Goal: Task Accomplishment & Management: Manage account settings

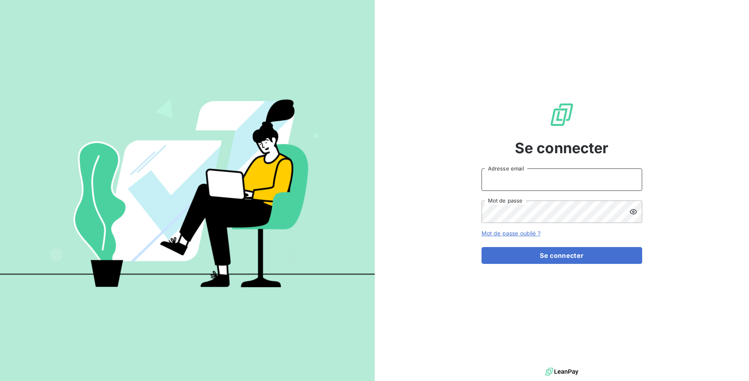
click at [521, 184] on input "Adresse email" at bounding box center [561, 180] width 161 height 22
click at [569, 258] on button "Se connecter" at bounding box center [561, 255] width 161 height 17
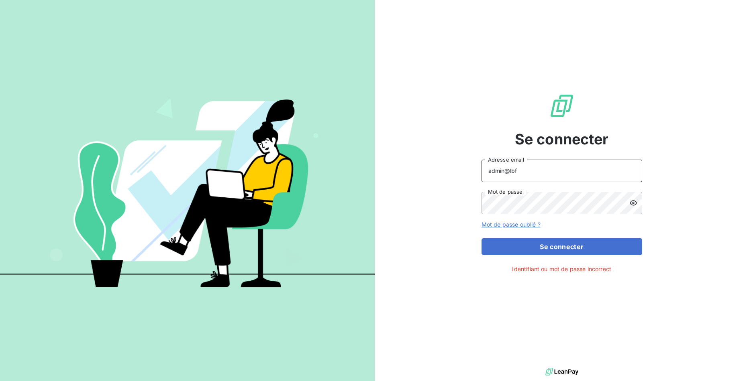
click at [566, 173] on input "admin@lbf" at bounding box center [561, 171] width 161 height 22
type input "admin@lbfbeer"
click at [481, 238] on button "Se connecter" at bounding box center [561, 246] width 161 height 17
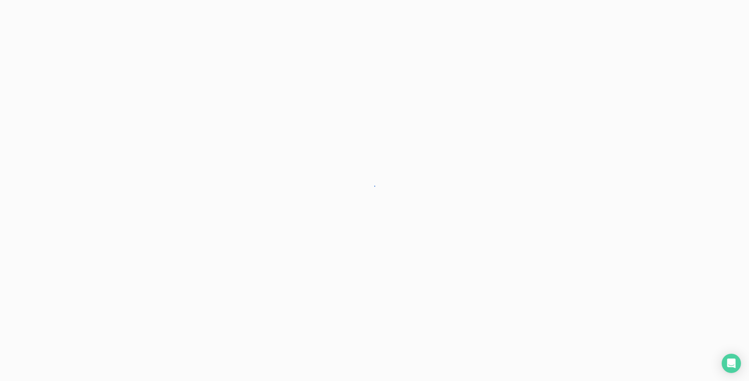
click at [570, 258] on div at bounding box center [374, 190] width 749 height 381
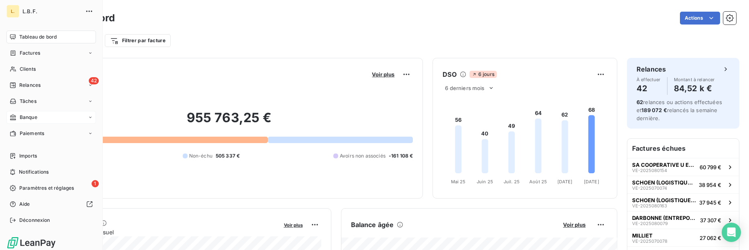
click at [83, 119] on div "Banque" at bounding box center [51, 117] width 90 height 13
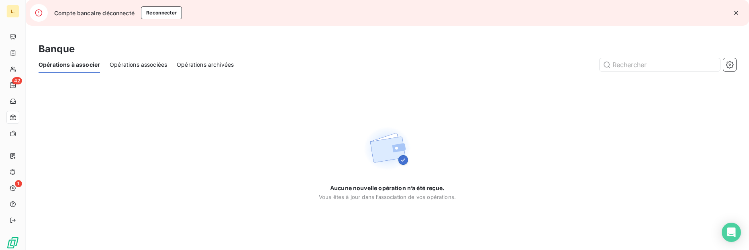
click at [194, 67] on span "Opérations archivées" at bounding box center [205, 65] width 57 height 8
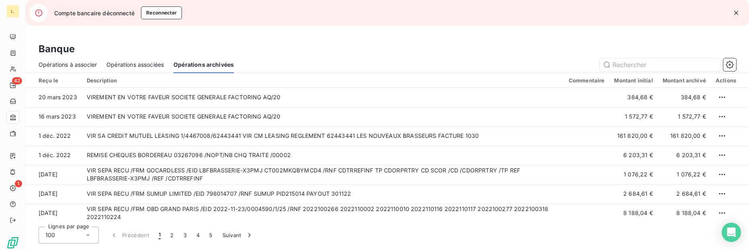
click at [127, 66] on span "Opérations associées" at bounding box center [134, 65] width 57 height 8
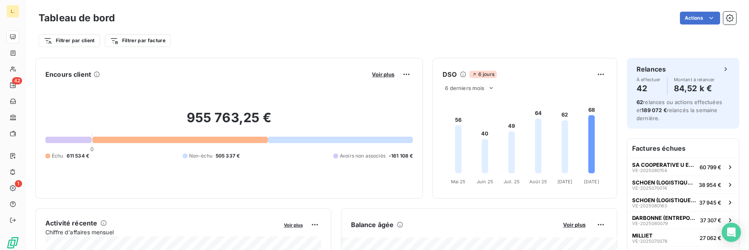
click at [602, 22] on div "Actions" at bounding box center [429, 18] width 611 height 13
click at [227, 34] on div "Filtrer par client Filtrer par facture" at bounding box center [387, 40] width 697 height 15
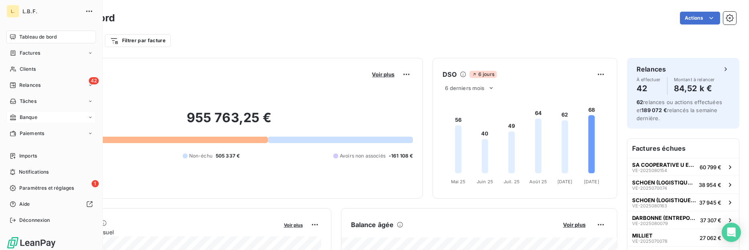
click at [37, 119] on span "Banque" at bounding box center [29, 117] width 18 height 7
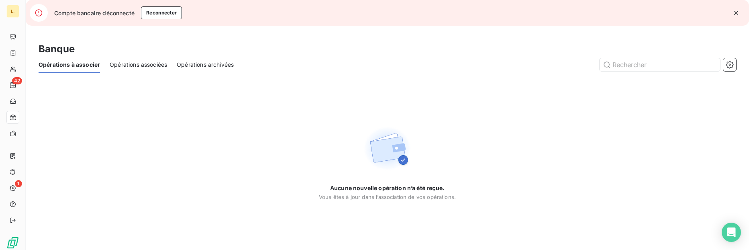
click at [220, 63] on span "Opérations archivées" at bounding box center [205, 65] width 57 height 8
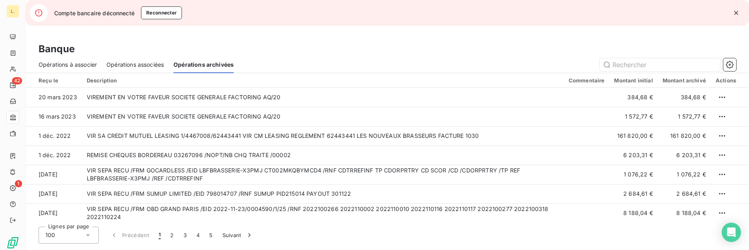
click at [132, 63] on span "Opérations associées" at bounding box center [134, 65] width 57 height 8
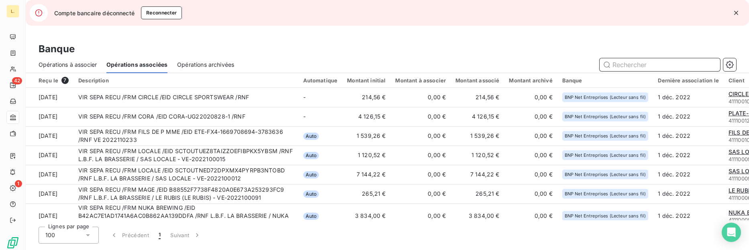
click at [214, 68] on span "Opérations archivées" at bounding box center [205, 65] width 57 height 8
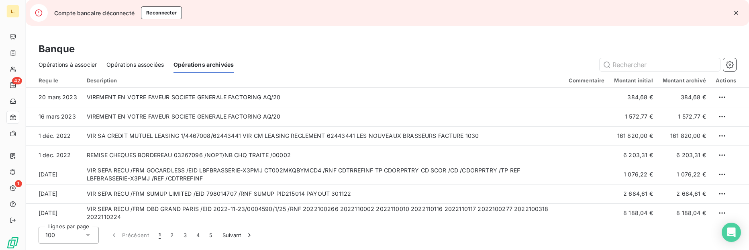
click at [82, 68] on span "Opérations à associer" at bounding box center [68, 65] width 58 height 8
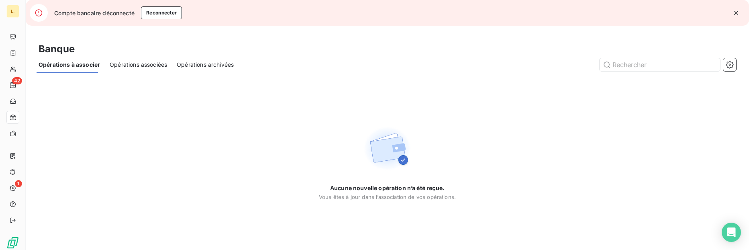
click at [149, 65] on span "Opérations associées" at bounding box center [138, 65] width 57 height 8
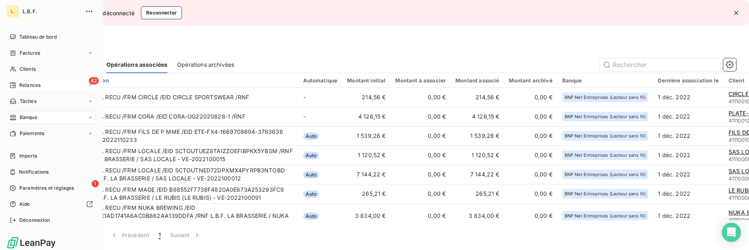
click at [41, 84] on div "42 Relances" at bounding box center [51, 85] width 90 height 13
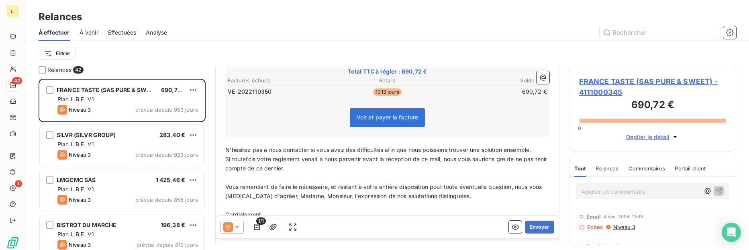
scroll to position [123, 0]
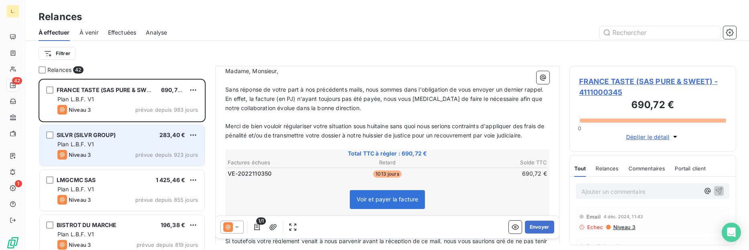
click at [96, 145] on div "Plan L.B.F. V1" at bounding box center [127, 144] width 140 height 8
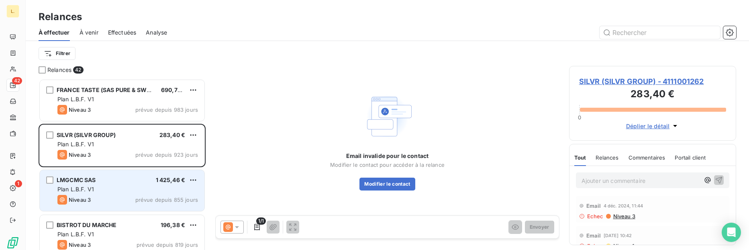
click at [116, 192] on div "Plan L.B.F. V1" at bounding box center [127, 189] width 140 height 8
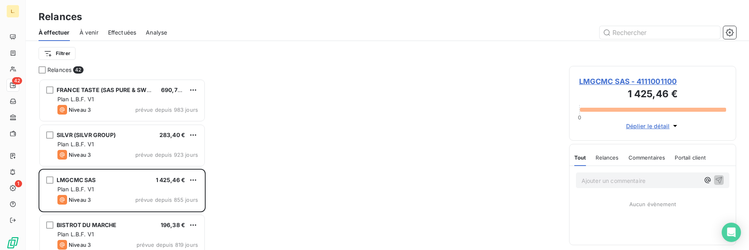
scroll to position [171, 167]
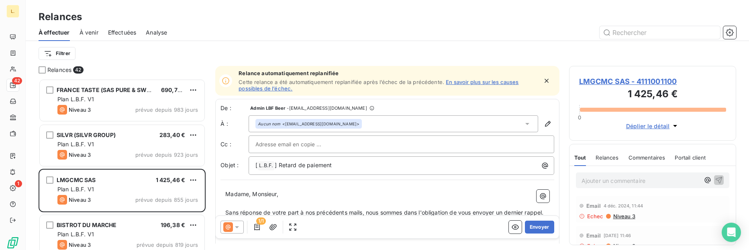
click at [345, 41] on div "Filtrer" at bounding box center [387, 53] width 697 height 25
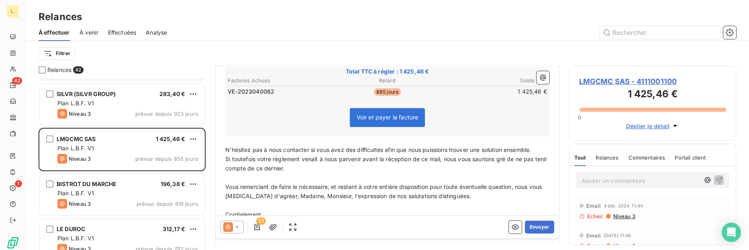
scroll to position [0, 0]
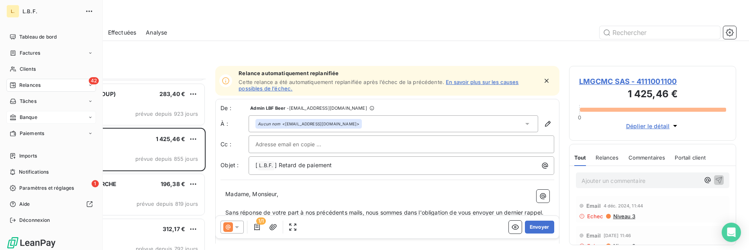
click at [34, 116] on span "Banque" at bounding box center [29, 117] width 18 height 7
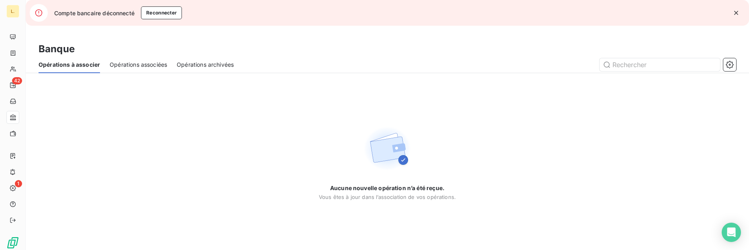
click at [139, 62] on span "Opérations associées" at bounding box center [138, 65] width 57 height 8
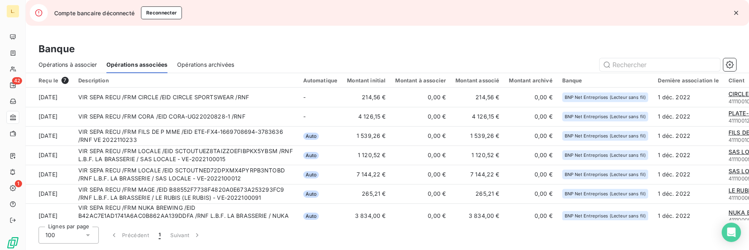
click at [228, 71] on div "Opérations archivées" at bounding box center [205, 64] width 57 height 17
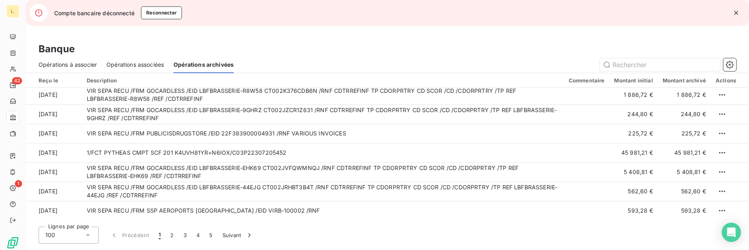
scroll to position [1023, 0]
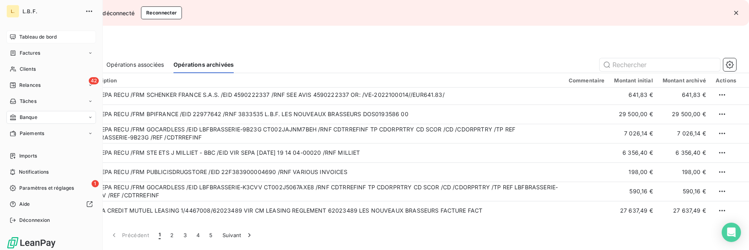
click at [33, 37] on span "Tableau de bord" at bounding box center [37, 36] width 37 height 7
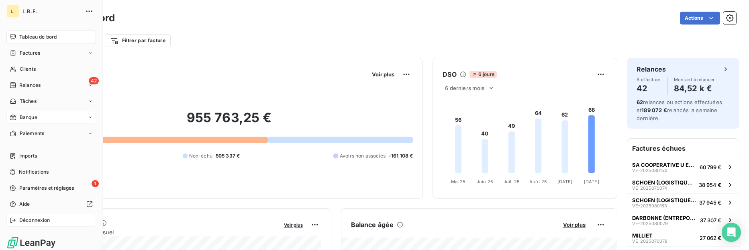
click at [22, 220] on span "Déconnexion" at bounding box center [34, 219] width 31 height 7
